Goal: Transaction & Acquisition: Purchase product/service

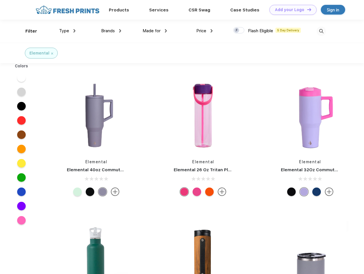
scroll to position [0, 0]
click at [291, 10] on link "Add your Logo Design Tool" at bounding box center [292, 10] width 47 height 10
click at [0, 0] on div "Design Tool" at bounding box center [0, 0] width 0 height 0
click at [306, 9] on link "Add your Logo Design Tool" at bounding box center [292, 10] width 47 height 10
click at [27, 31] on div "Filter" at bounding box center [31, 31] width 12 height 7
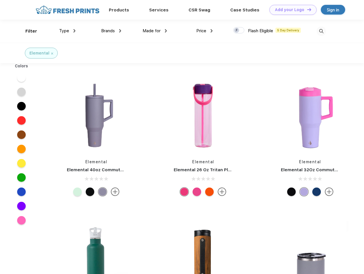
click at [67, 31] on span "Type" at bounding box center [64, 30] width 10 height 5
click at [111, 31] on span "Brands" at bounding box center [108, 30] width 14 height 5
click at [155, 31] on span "Made for" at bounding box center [151, 30] width 18 height 5
click at [204, 31] on span "Price" at bounding box center [201, 30] width 10 height 5
click at [239, 31] on div at bounding box center [238, 30] width 11 height 6
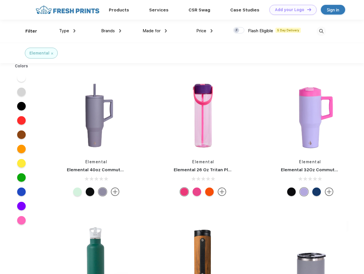
click at [237, 31] on input "checkbox" at bounding box center [235, 29] width 4 height 4
click at [321, 31] on img at bounding box center [320, 31] width 9 height 9
